Goal: Find specific page/section: Find specific page/section

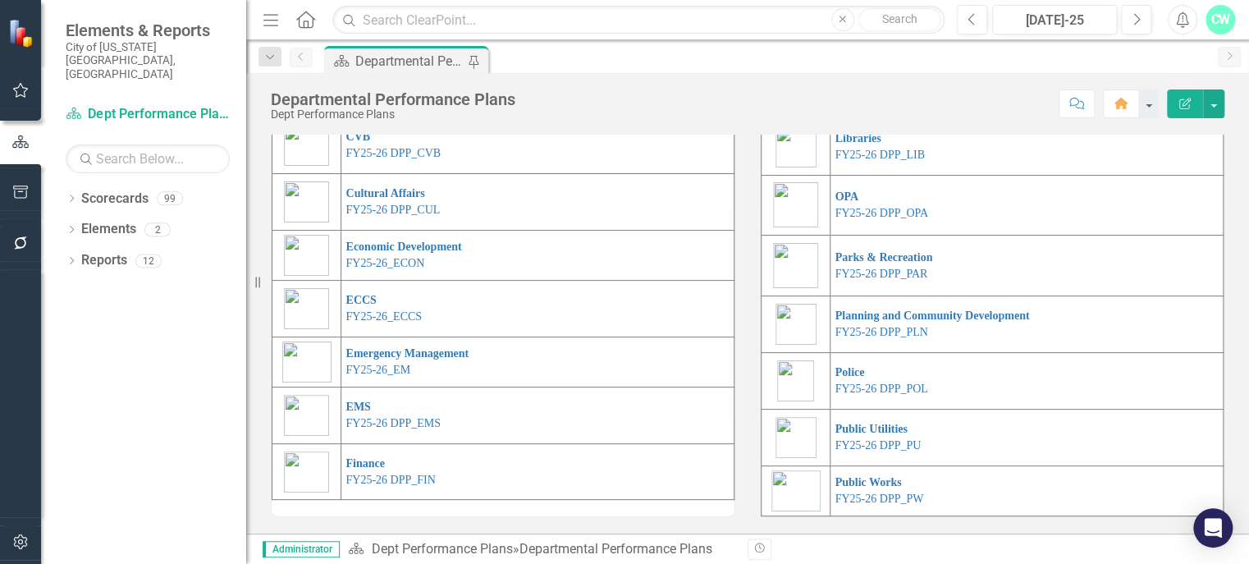
scroll to position [381, 0]
click at [870, 161] on link "FY25-26 DPP_LIB" at bounding box center [879, 155] width 89 height 12
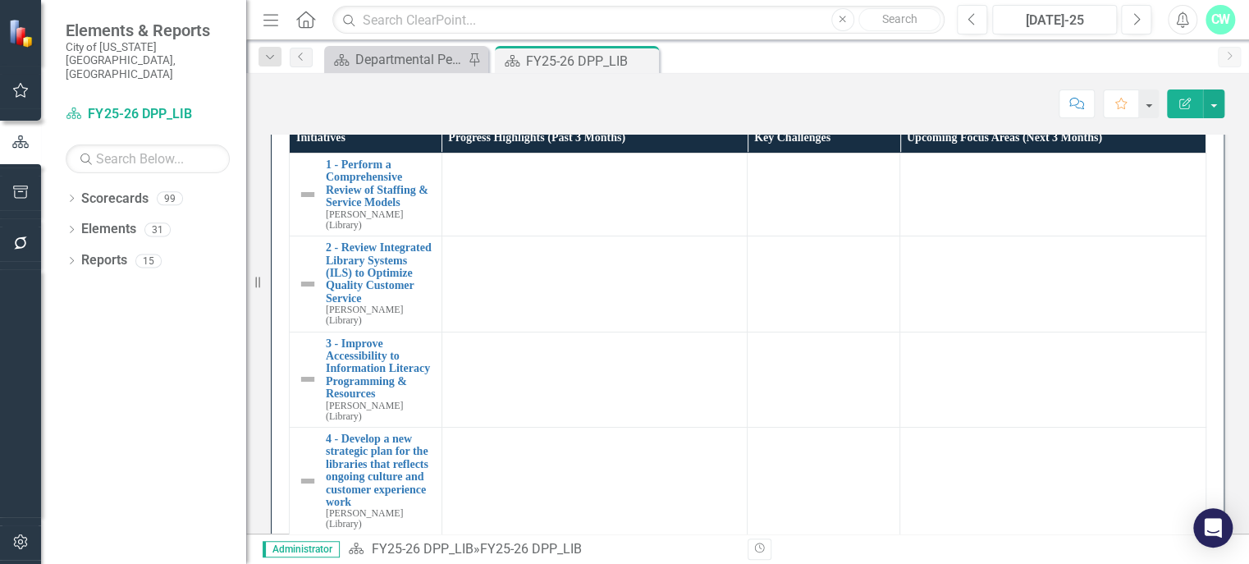
scroll to position [103, 0]
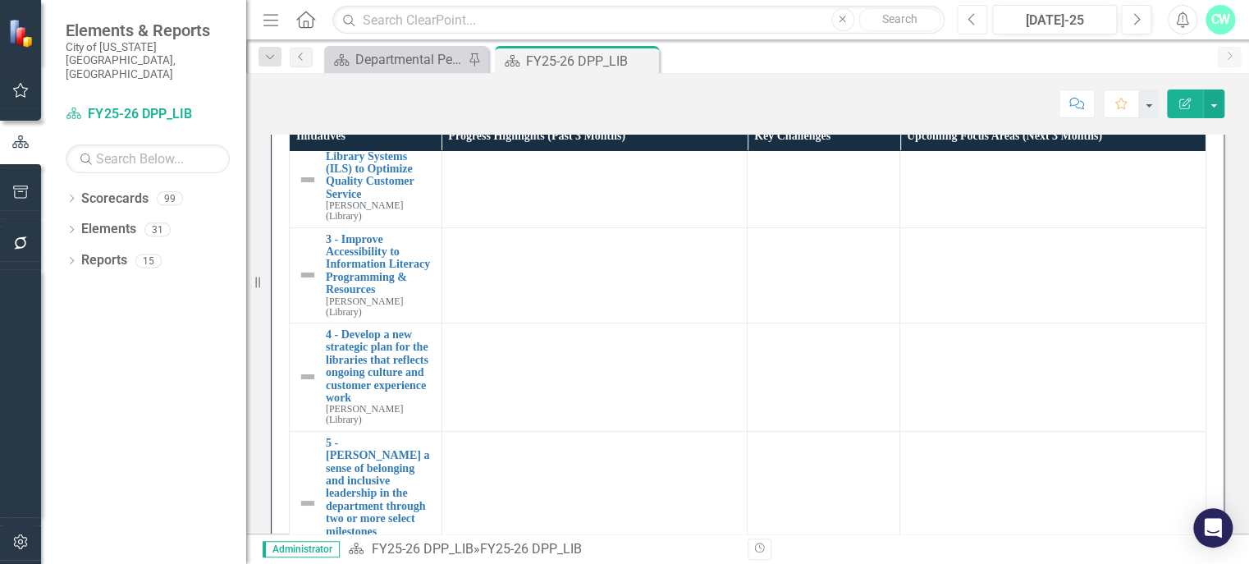
click at [984, 16] on button "Previous" at bounding box center [972, 20] width 30 height 30
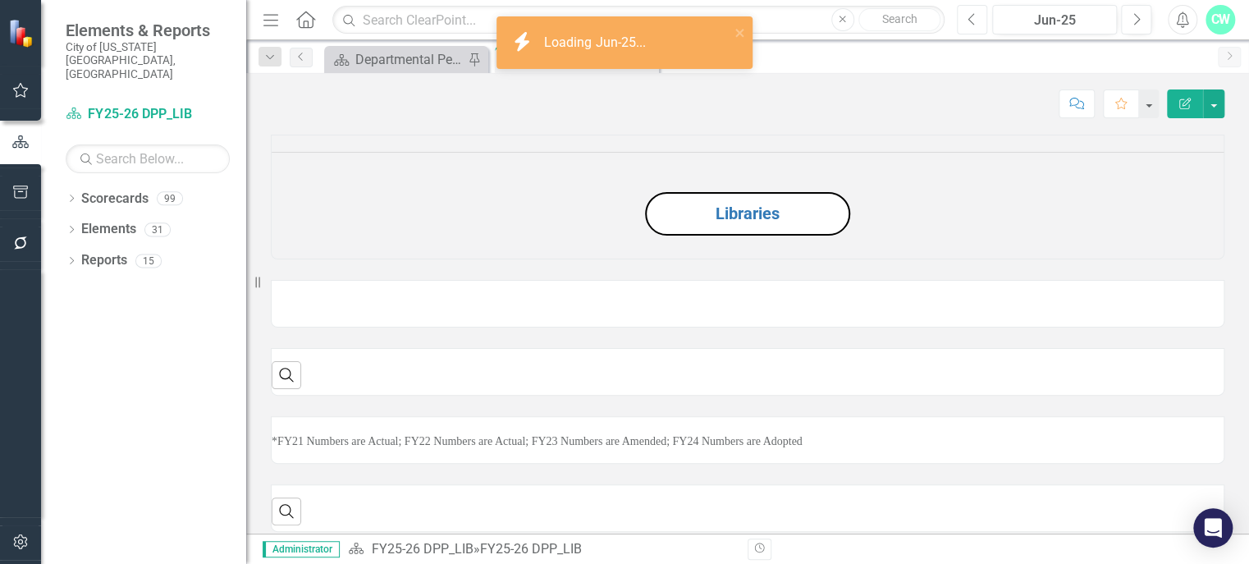
click at [984, 16] on button "Previous" at bounding box center [972, 20] width 30 height 30
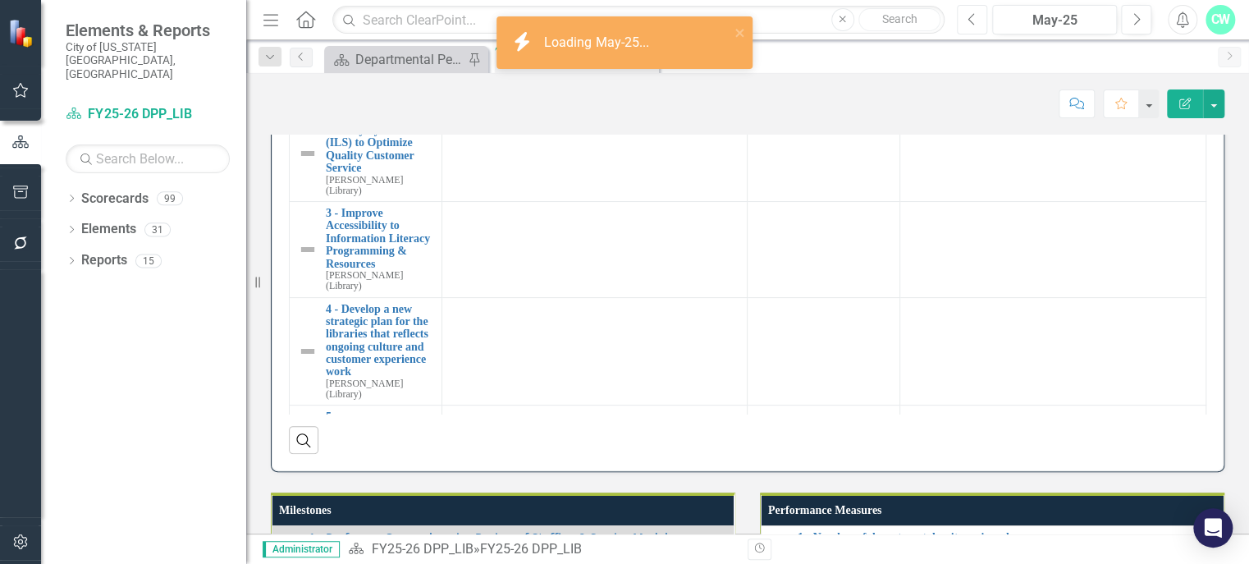
scroll to position [1320, 0]
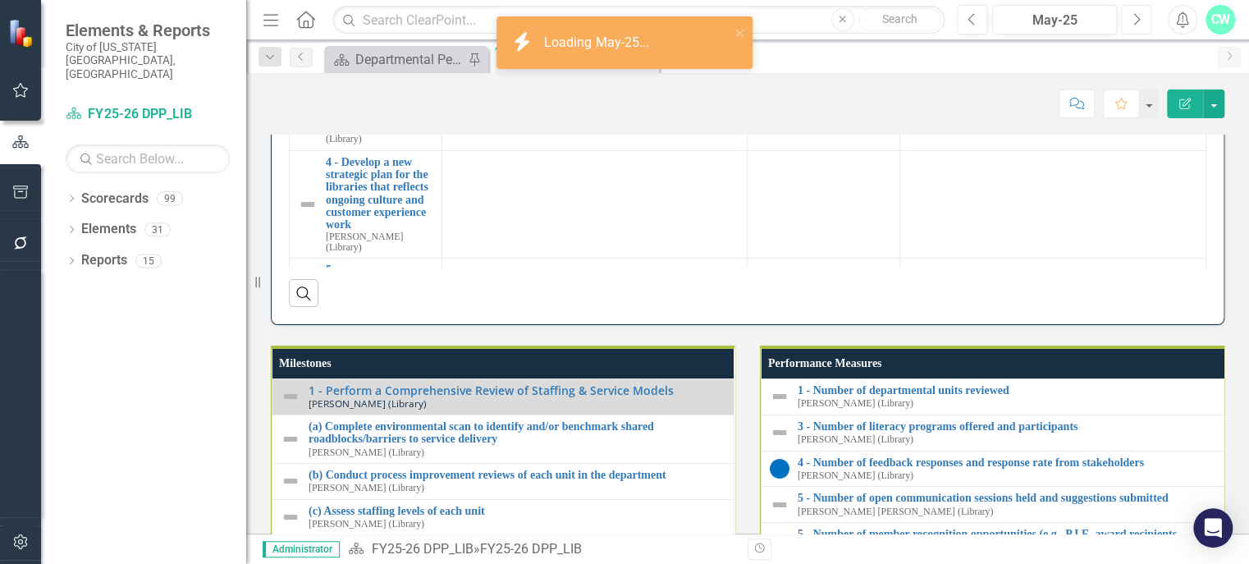
click at [1139, 28] on button "Next" at bounding box center [1136, 20] width 30 height 30
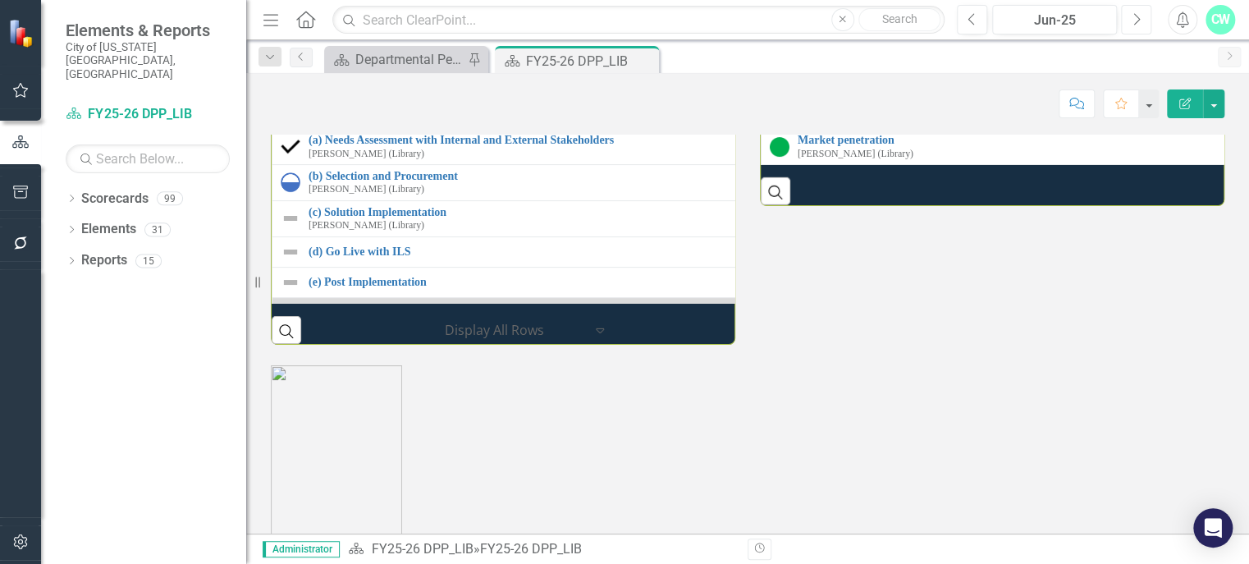
scroll to position [2386, 0]
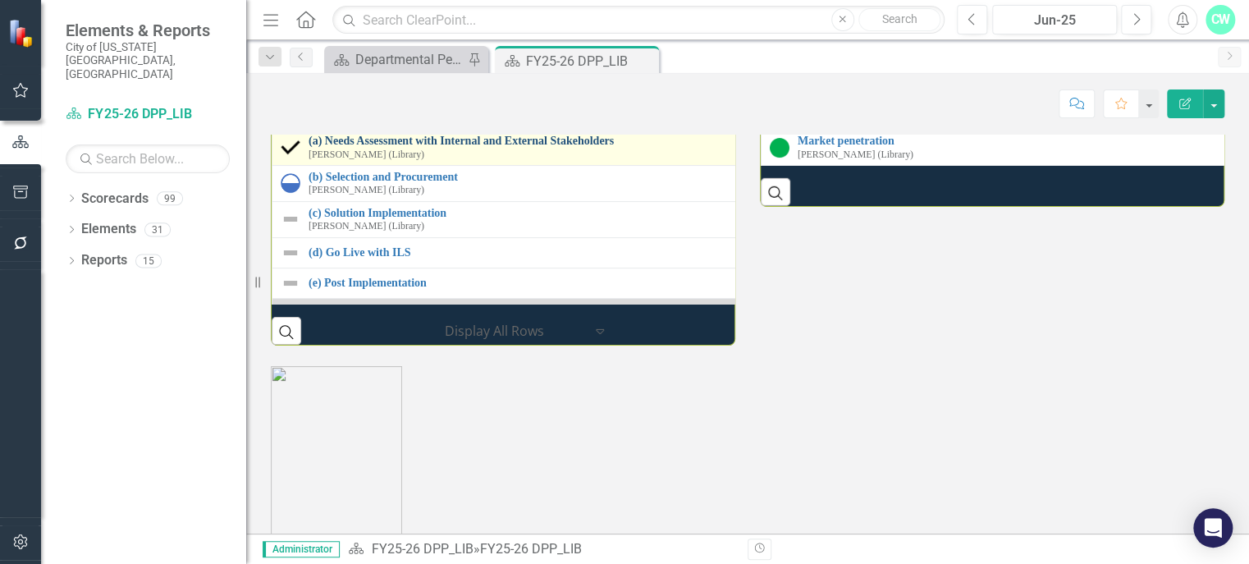
click at [525, 147] on link "(a) Needs Assessment with Internal and External Stakeholders" at bounding box center [753, 141] width 888 height 12
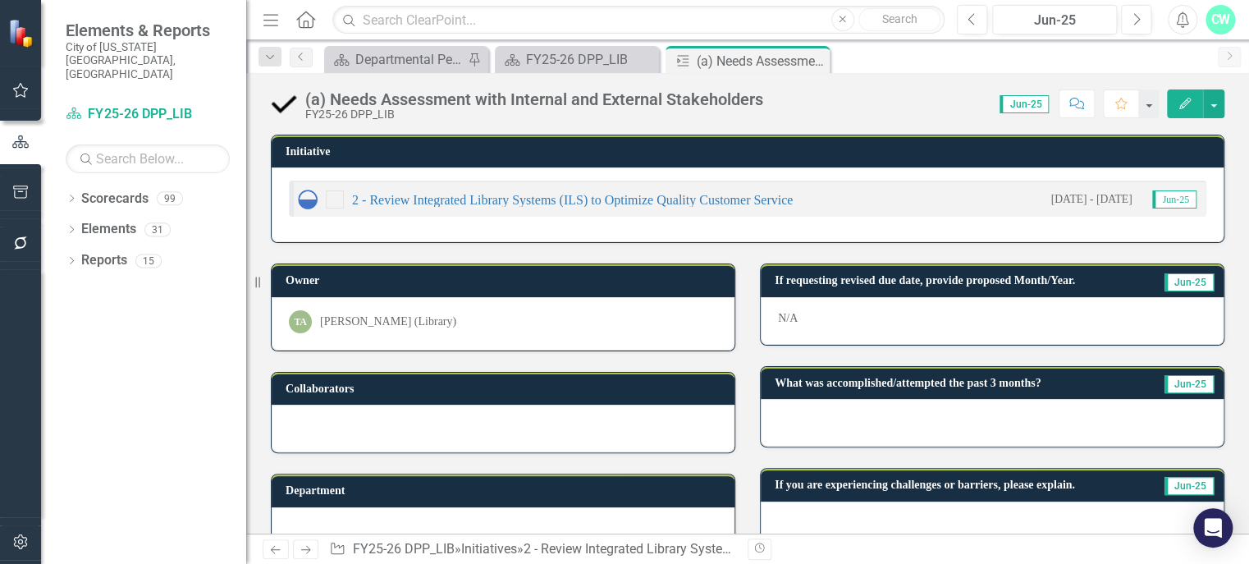
click at [122, 105] on div "Scorecard FY25-26 DPP_LIB Search" at bounding box center [148, 137] width 164 height 72
click at [544, 66] on div "FY25-26 DPP_LIB" at bounding box center [580, 59] width 108 height 21
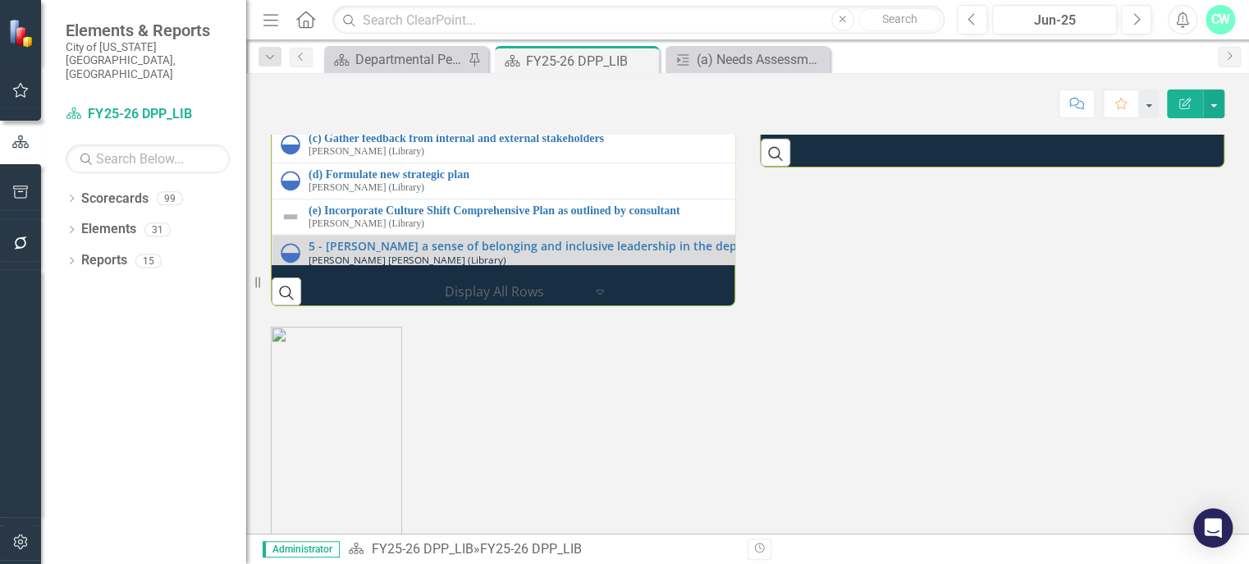
scroll to position [381, 0]
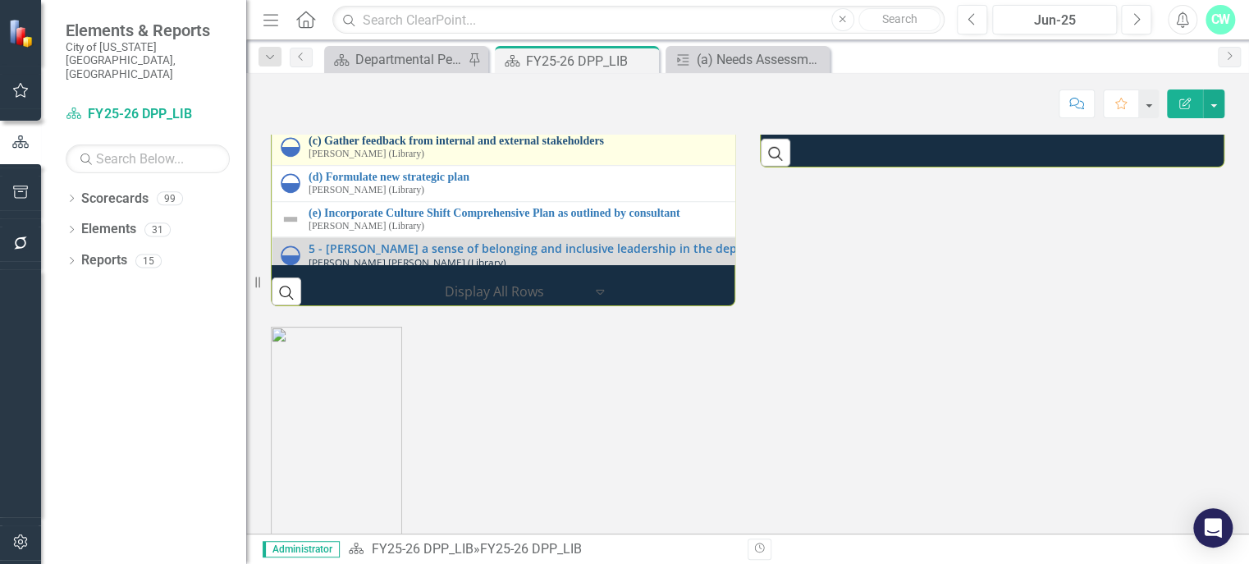
drag, startPoint x: 585, startPoint y: 367, endPoint x: 604, endPoint y: 359, distance: 20.6
click at [604, 160] on div "(c) Gather feedback from internal and external stakeholders [PERSON_NAME] (Libr…" at bounding box center [752, 147] width 887 height 25
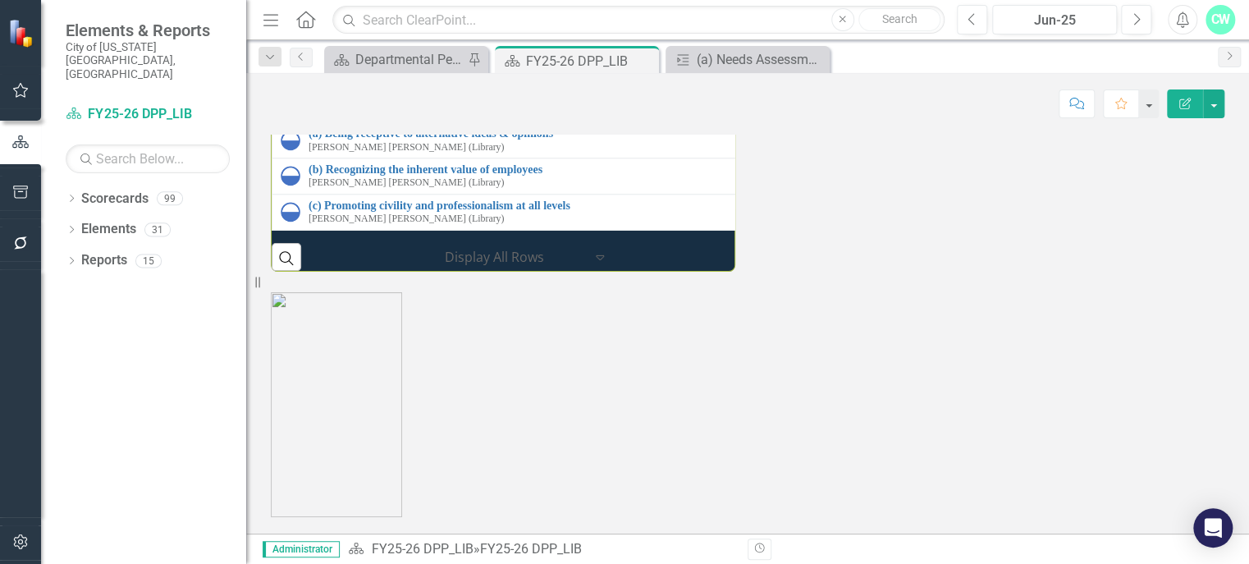
scroll to position [2578, 0]
